Goal: Connect with others: Connect with others

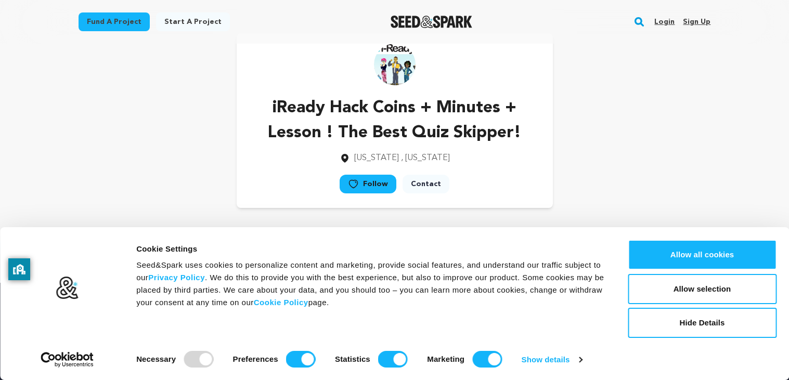
scroll to position [20, 0]
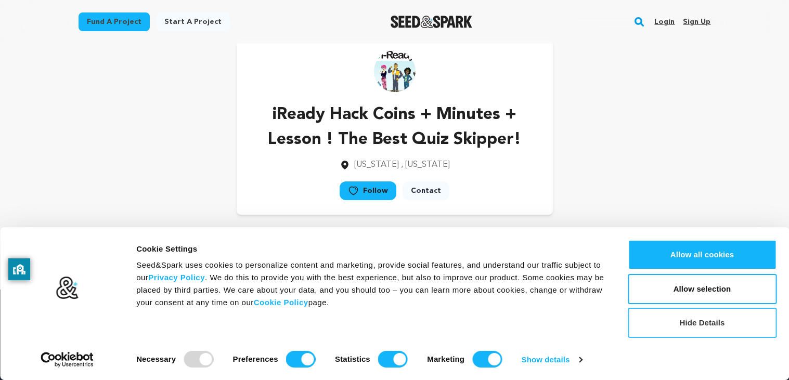
click at [748, 324] on button "Hide Details" at bounding box center [702, 323] width 149 height 30
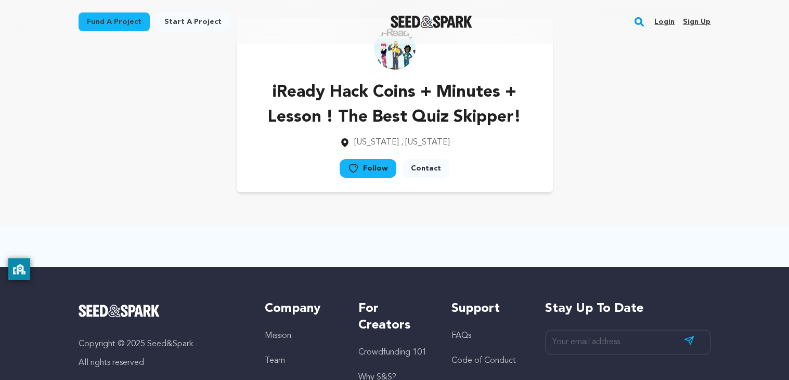
scroll to position [0, 0]
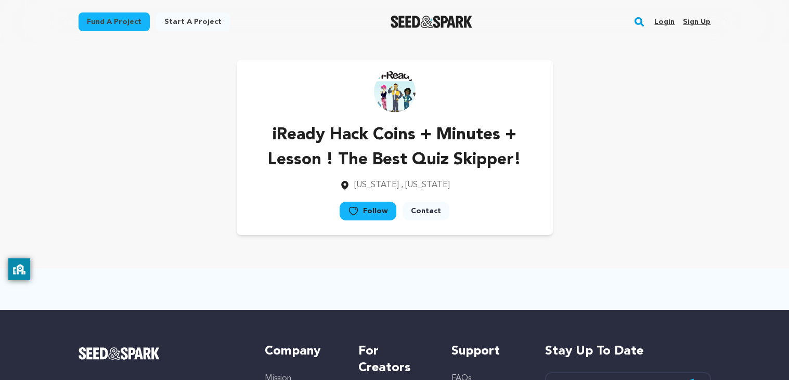
click at [526, 159] on p "iReady Hack Coins + Minutes + Lesson ! The Best Quiz Skipper!" at bounding box center [394, 148] width 283 height 50
click at [504, 173] on div "iReady Hack Coins + Minutes + Lesson ! The Best Quiz Skipper! [US_STATE] , [US_…" at bounding box center [394, 157] width 283 height 69
click at [498, 168] on p "iReady Hack Coins + Minutes + Lesson ! The Best Quiz Skipper!" at bounding box center [394, 148] width 283 height 50
click at [434, 218] on link "Contact" at bounding box center [425, 211] width 47 height 19
